Goal: Task Accomplishment & Management: Use online tool/utility

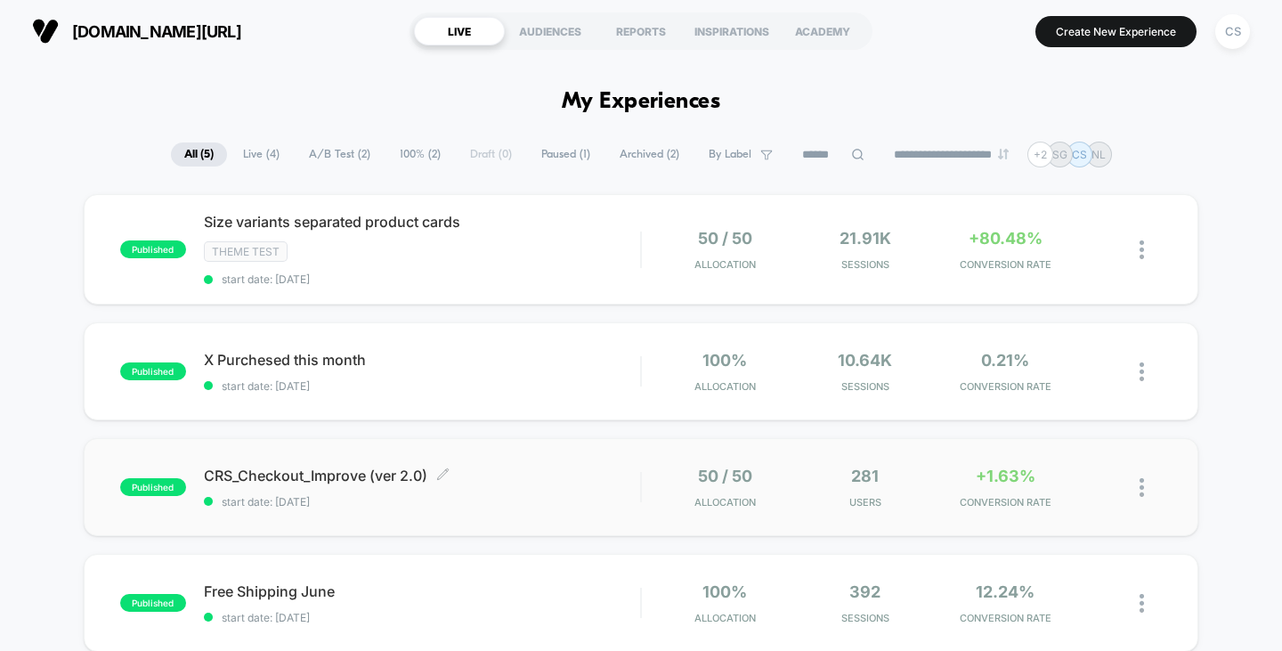
drag, startPoint x: 345, startPoint y: 470, endPoint x: 509, endPoint y: 514, distance: 169.7
click at [509, 514] on div "published CRS_Checkout_Improve (ver 2.0) Click to edit experience details Click…" at bounding box center [641, 487] width 1115 height 98
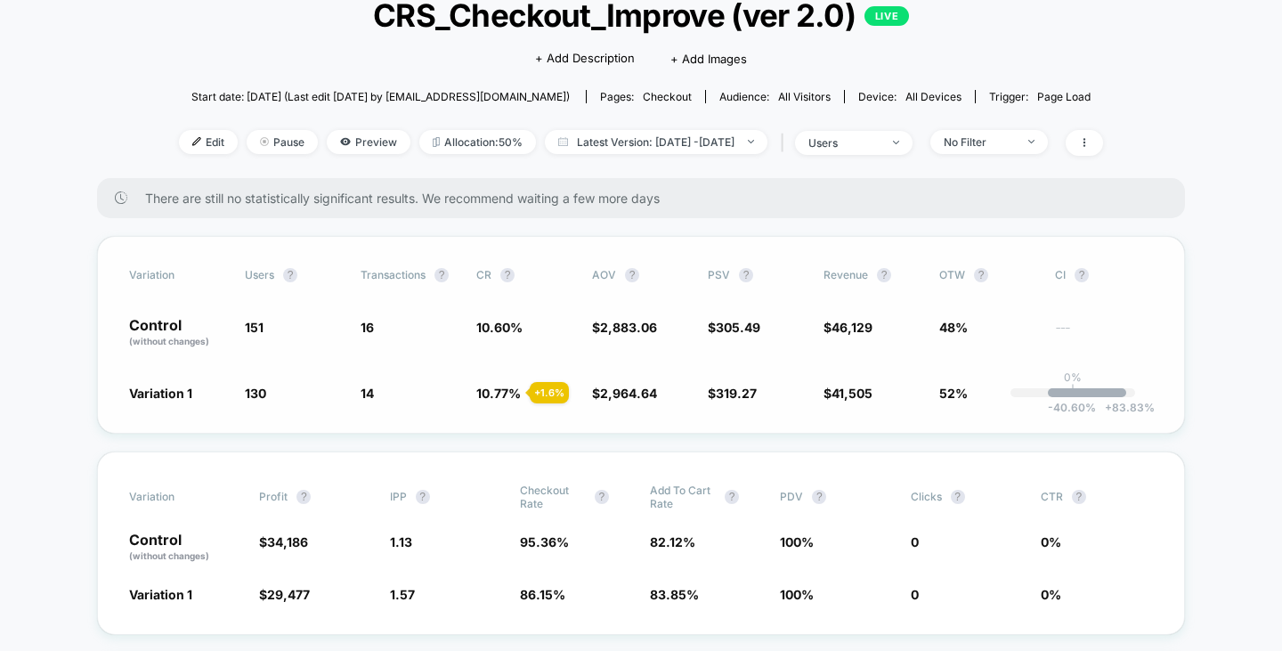
scroll to position [89, 0]
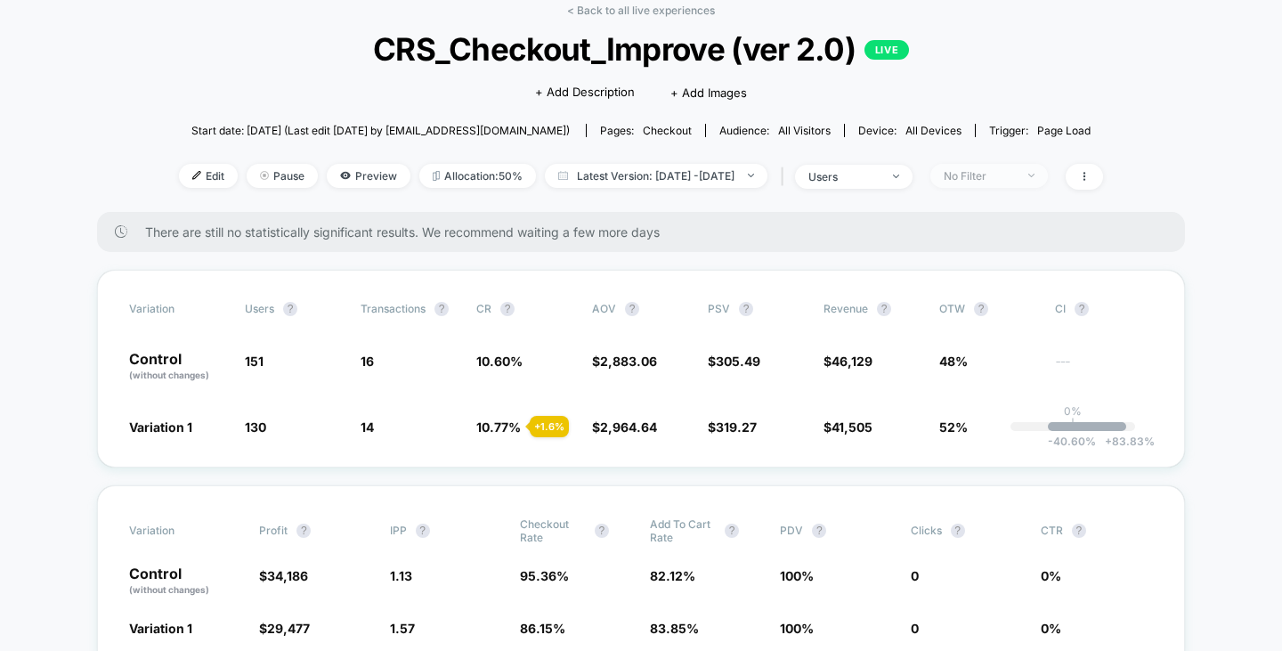
click at [967, 171] on span "No Filter" at bounding box center [988, 176] width 117 height 24
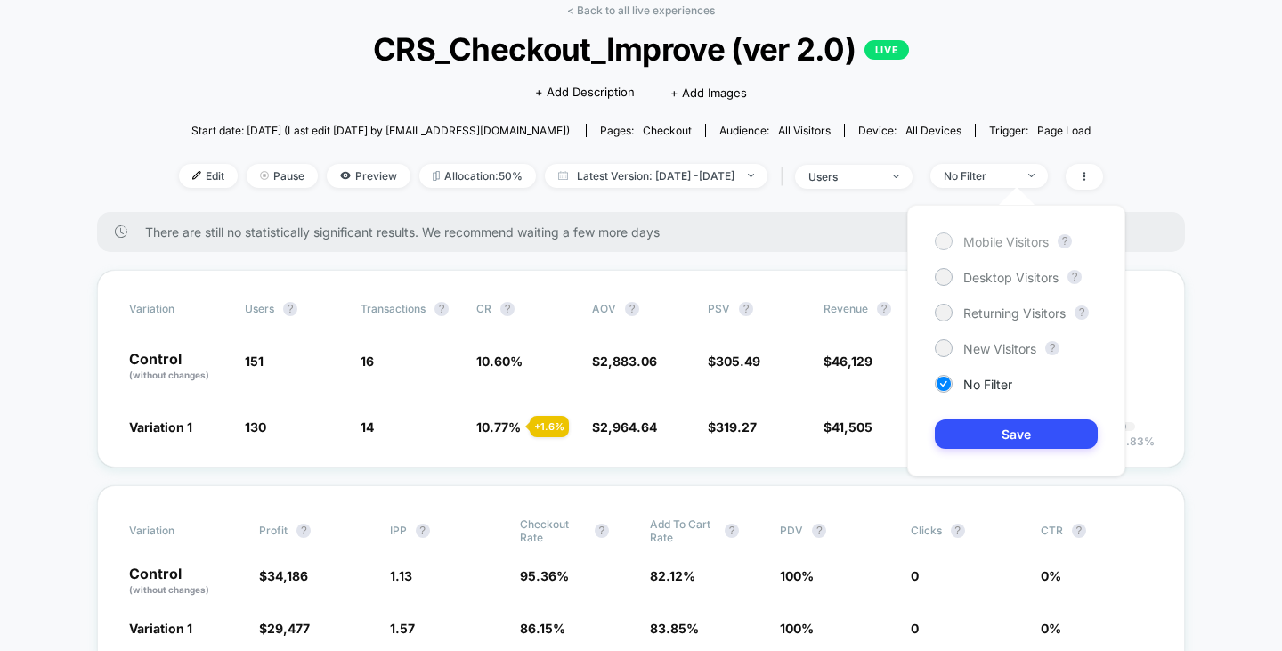
click at [1000, 248] on span "Mobile Visitors" at bounding box center [1005, 241] width 85 height 15
click at [1024, 432] on button "Save" at bounding box center [1015, 433] width 163 height 29
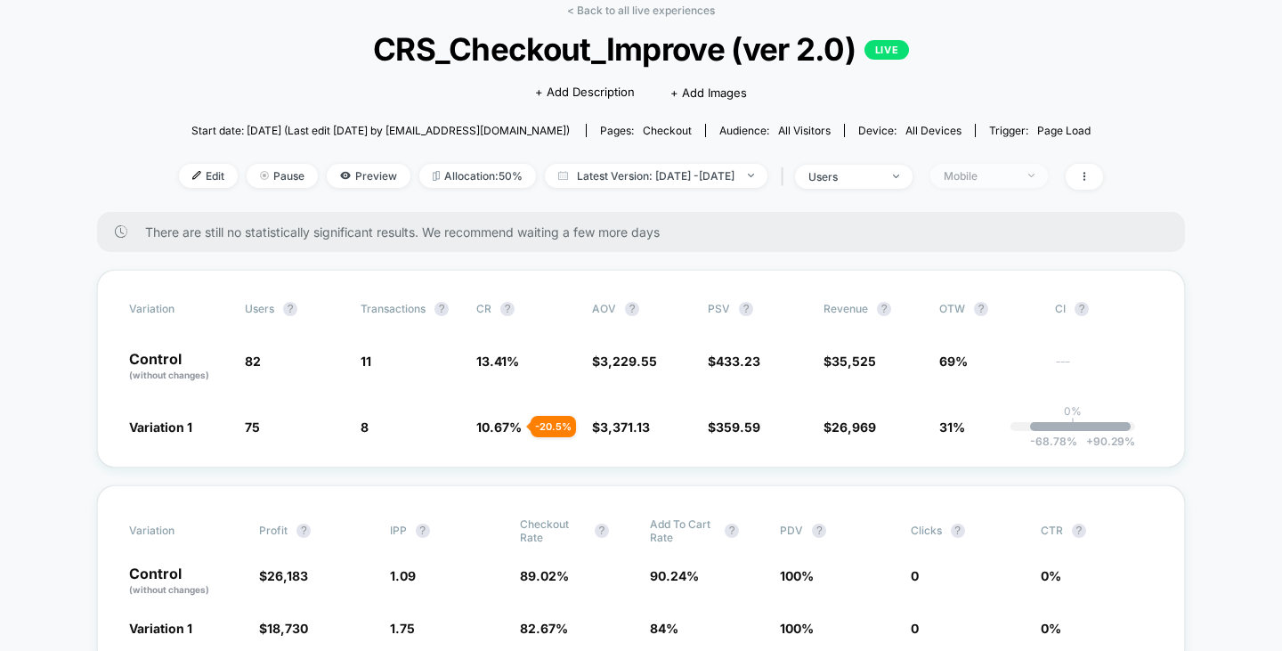
click at [988, 175] on div "Mobile" at bounding box center [978, 175] width 71 height 13
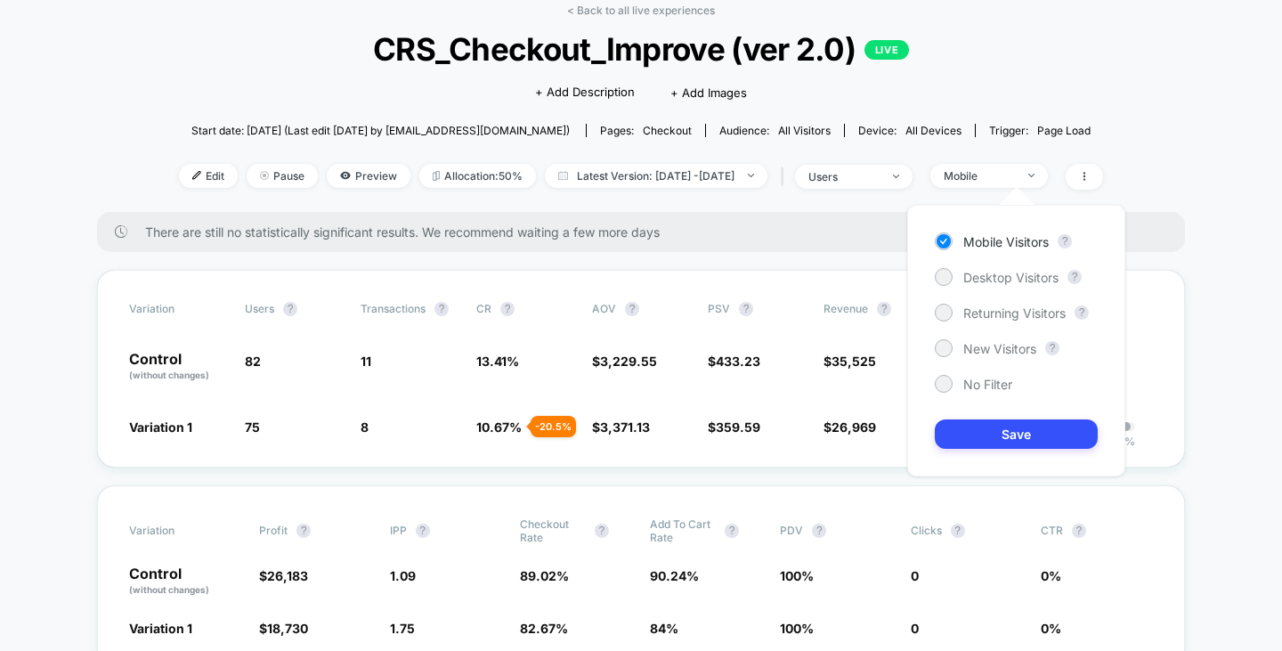
drag, startPoint x: 988, startPoint y: 278, endPoint x: 987, endPoint y: 292, distance: 14.3
click at [988, 278] on span "Desktop Visitors" at bounding box center [1010, 277] width 95 height 15
click at [1001, 425] on button "Save" at bounding box center [1015, 433] width 163 height 29
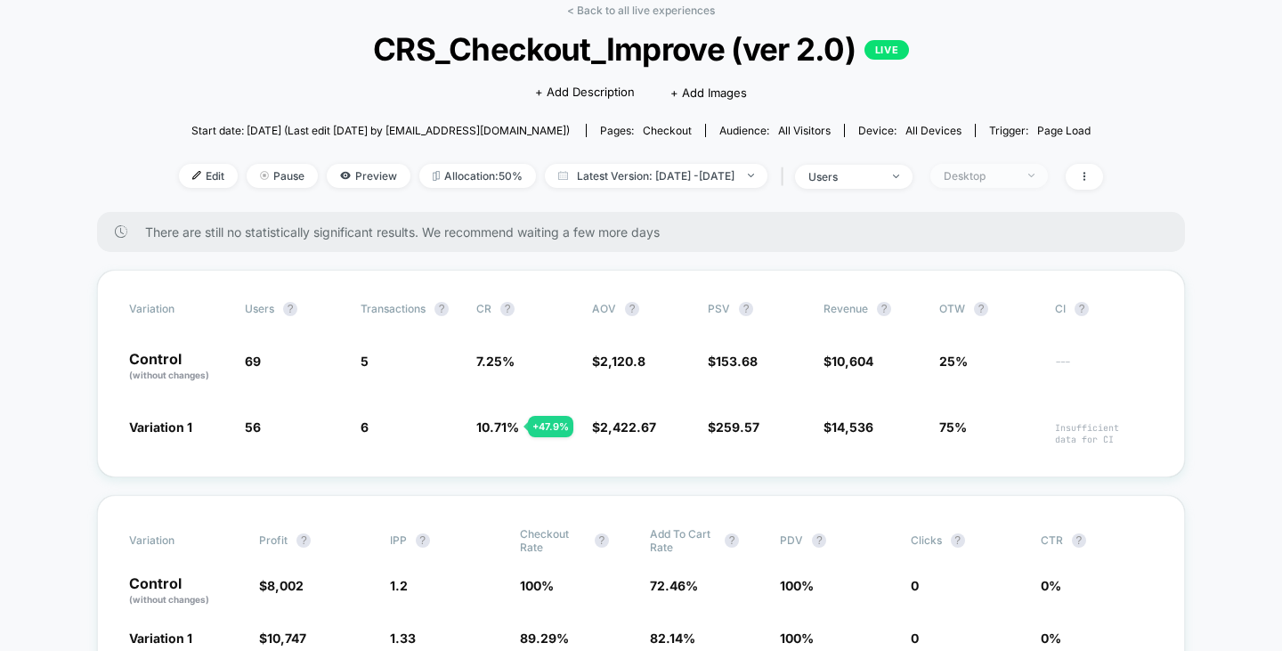
click at [978, 178] on div "Desktop" at bounding box center [978, 175] width 71 height 13
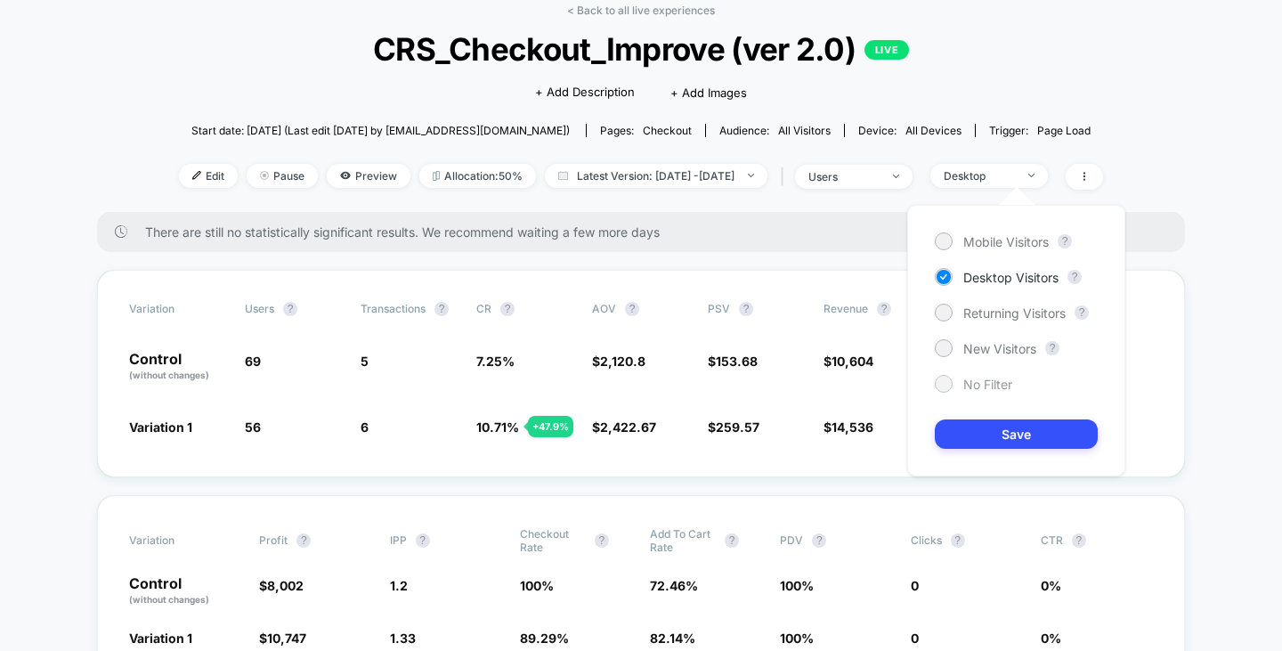
click at [974, 377] on span "No Filter" at bounding box center [987, 383] width 49 height 15
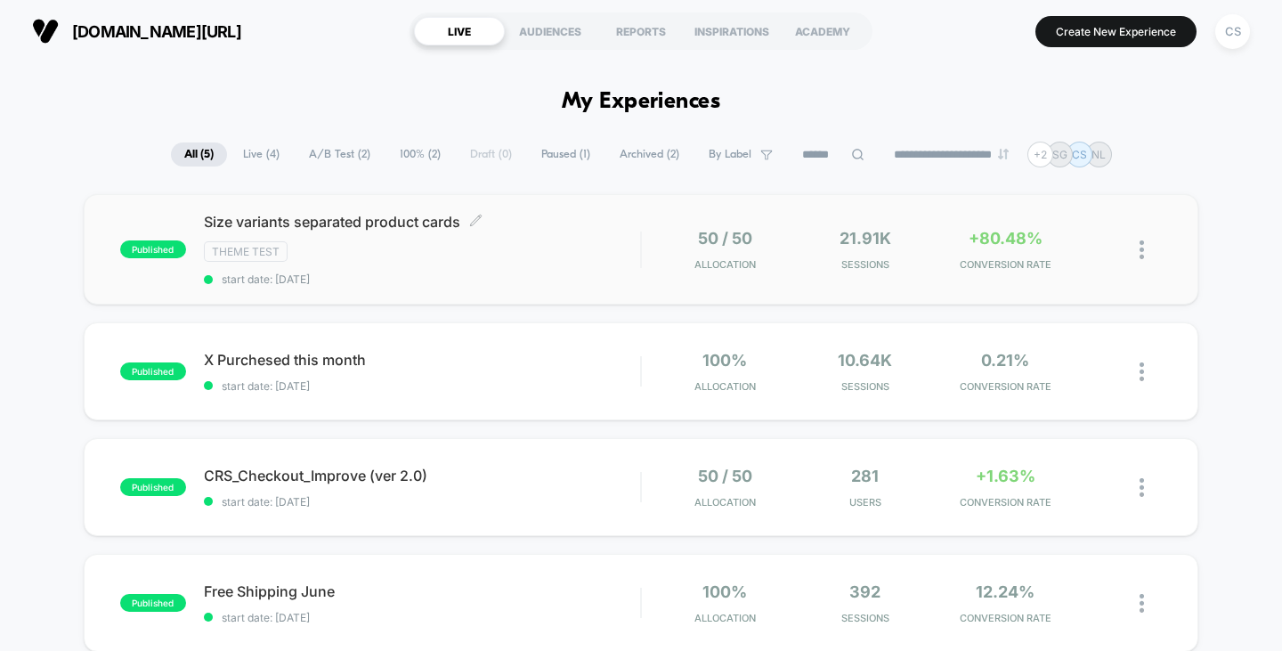
click at [511, 244] on div "Theme Test" at bounding box center [422, 251] width 437 height 20
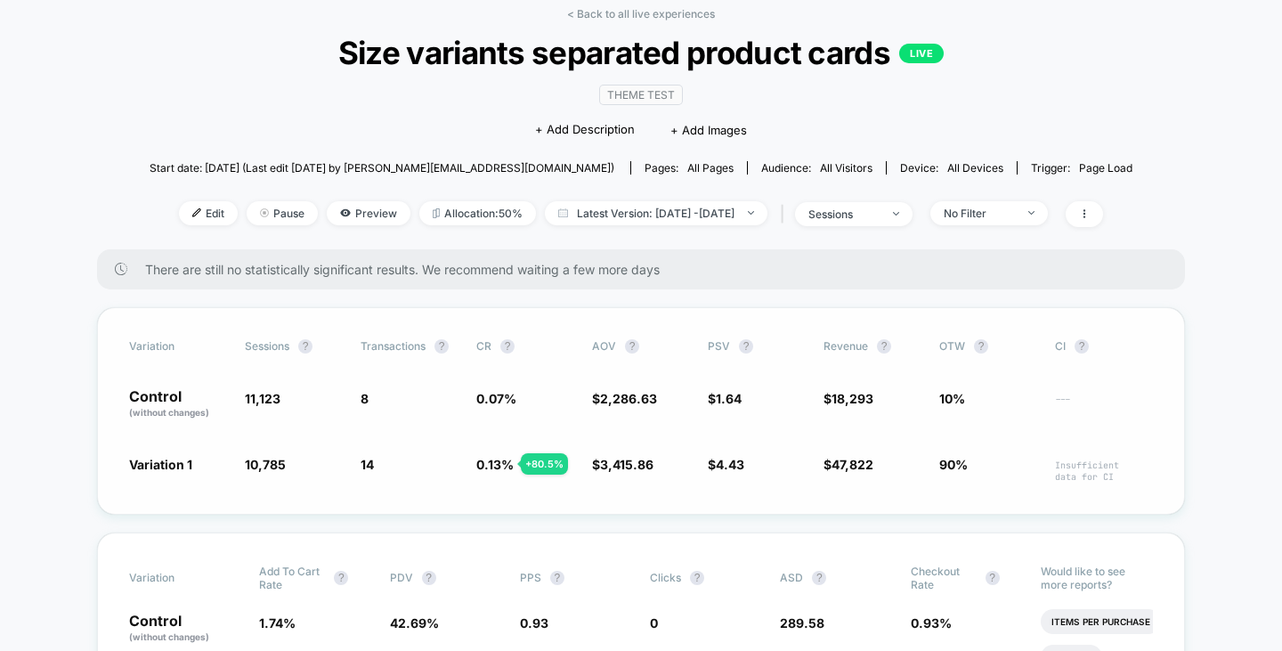
scroll to position [267, 0]
